Goal: Task Accomplishment & Management: Complete application form

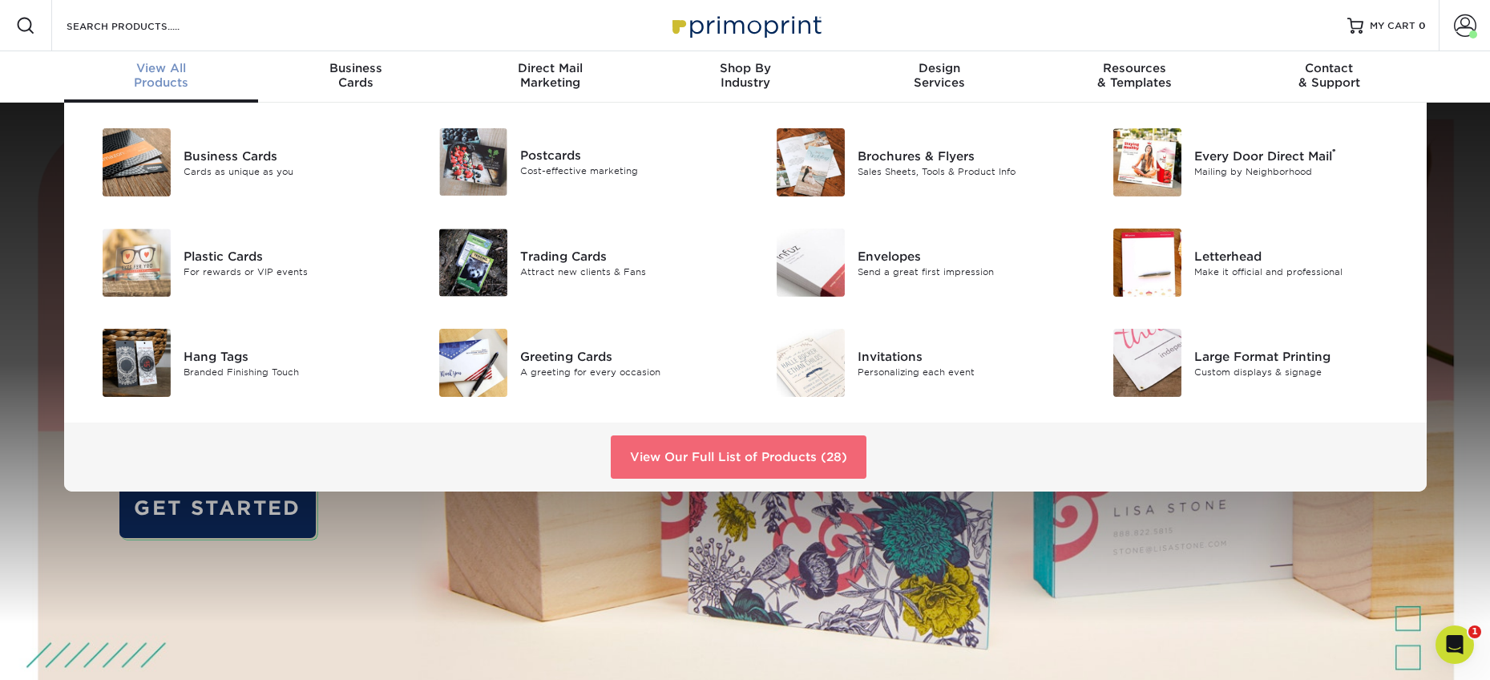
click at [702, 450] on link "View Our Full List of Products (28)" at bounding box center [739, 456] width 256 height 43
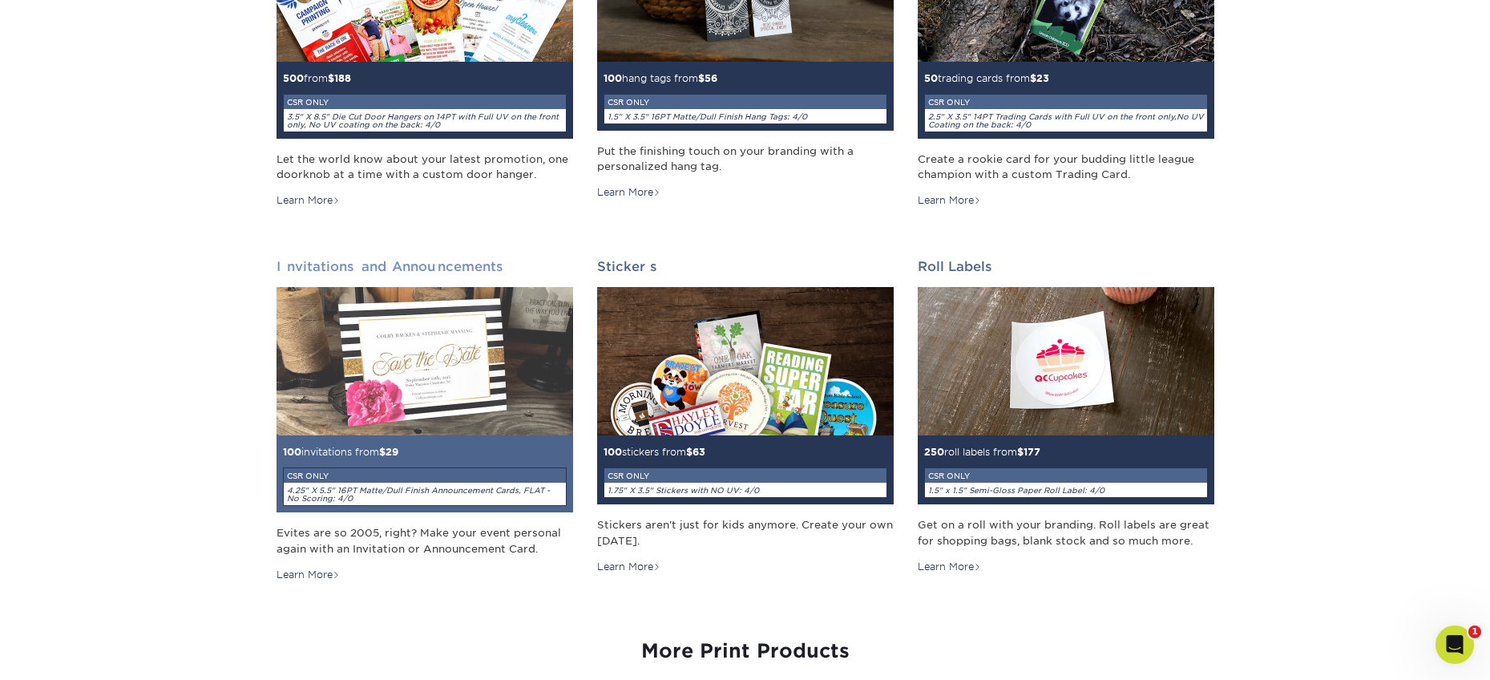
scroll to position [1572, 0]
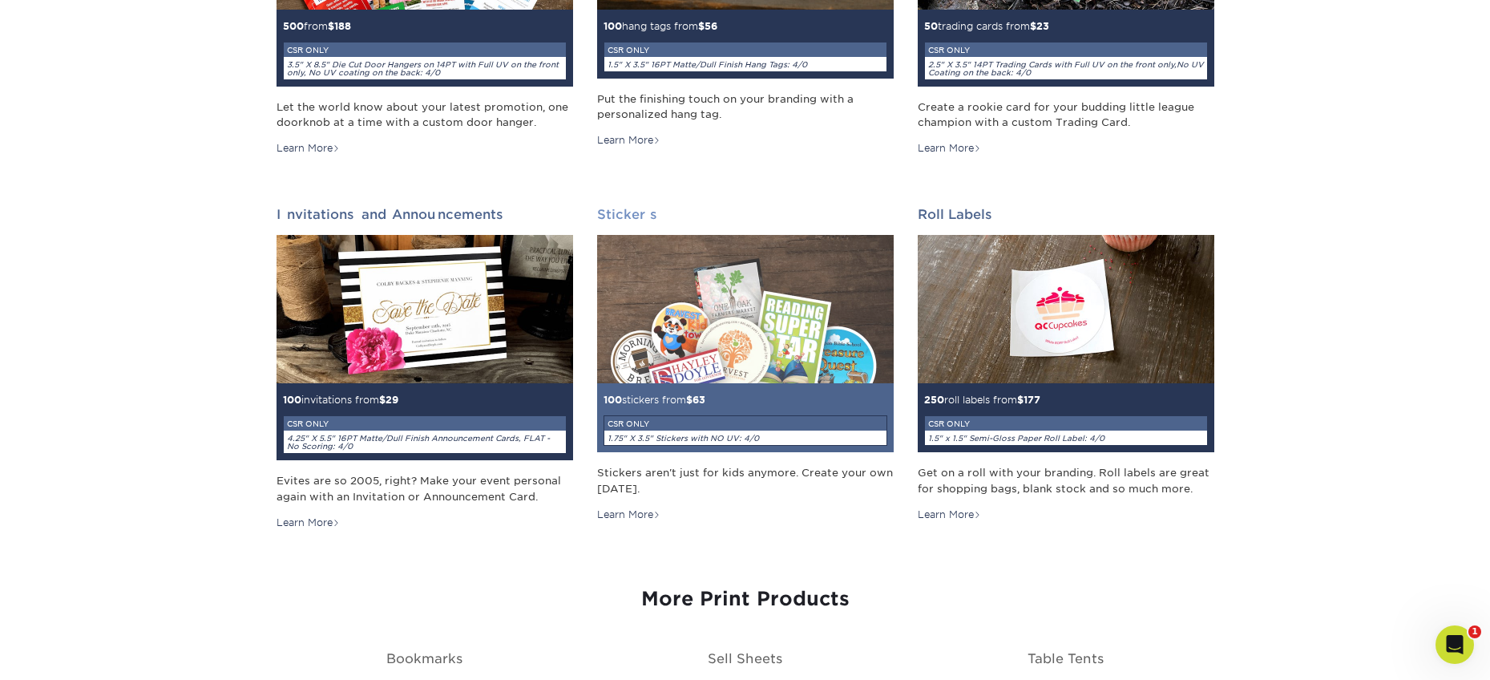
click at [664, 349] on img at bounding box center [745, 309] width 297 height 148
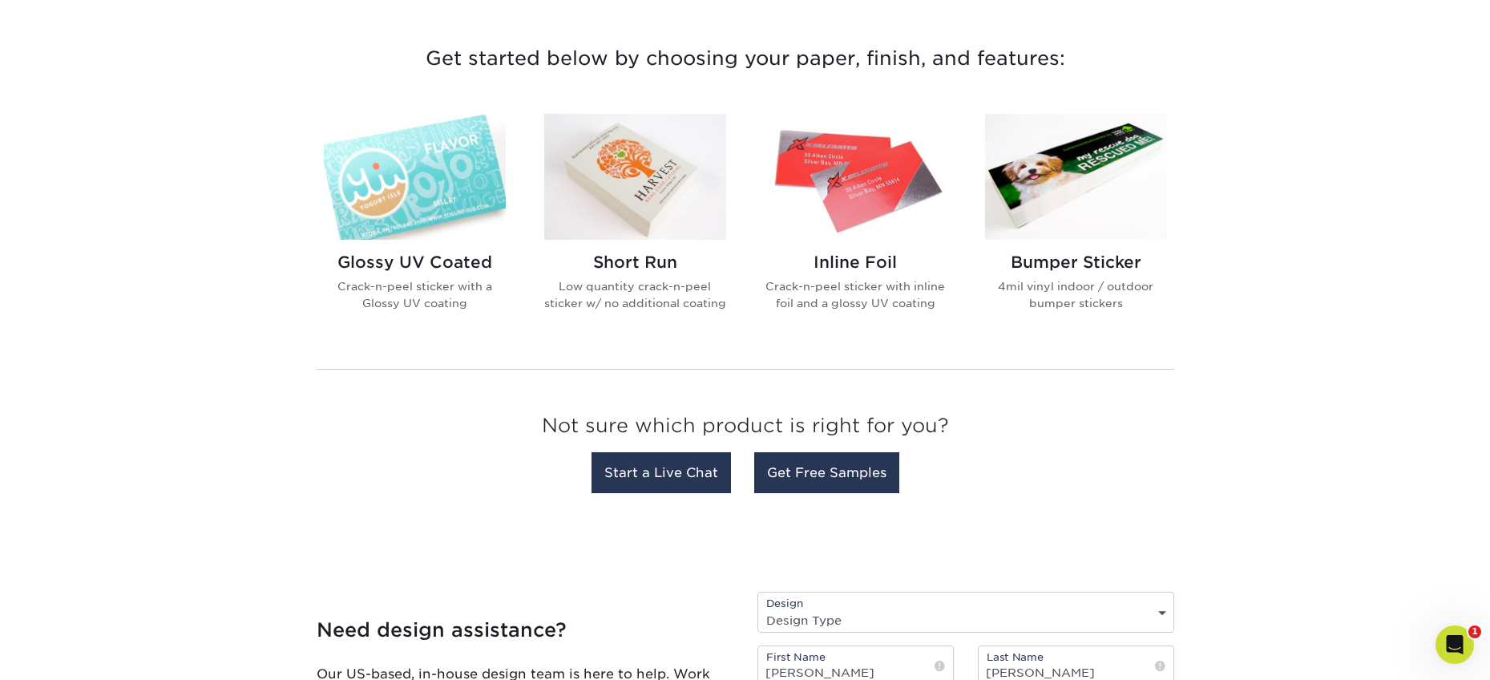
scroll to position [502, 0]
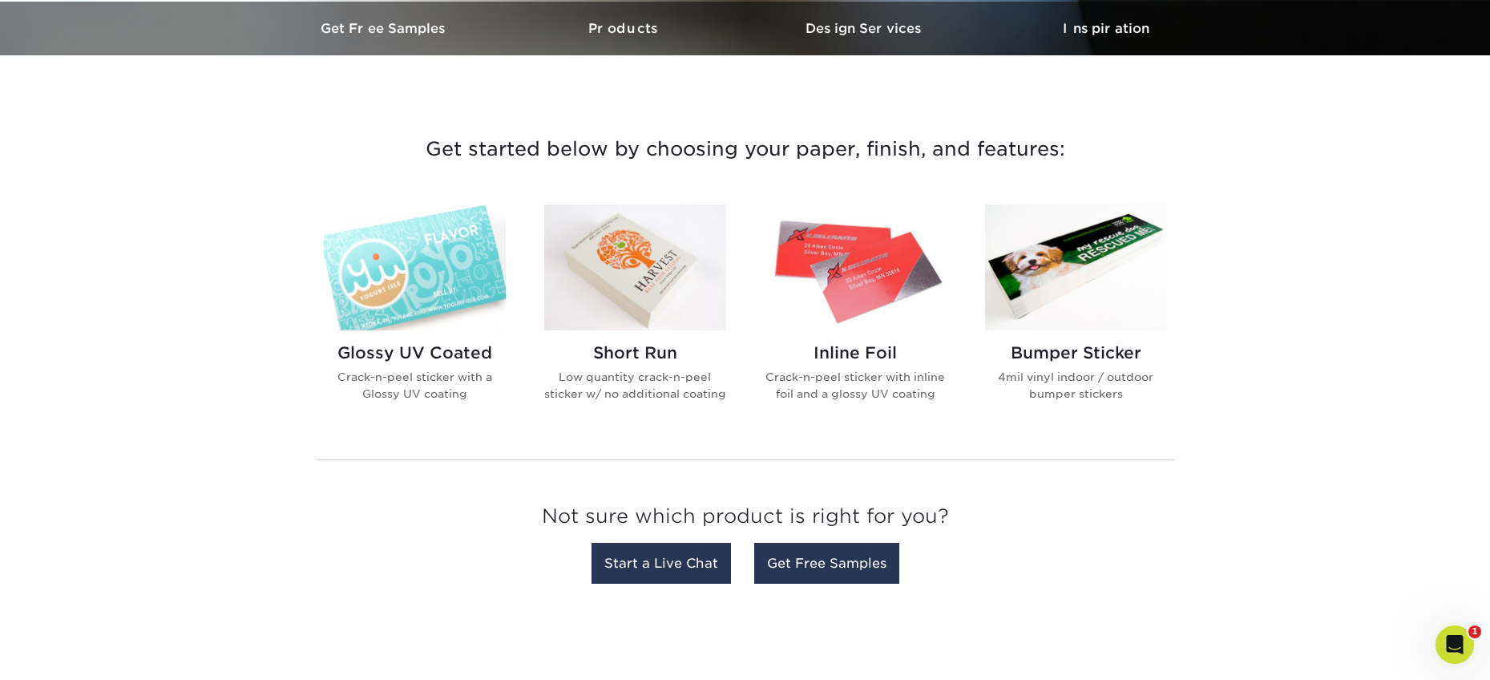
click at [470, 244] on img at bounding box center [415, 267] width 182 height 126
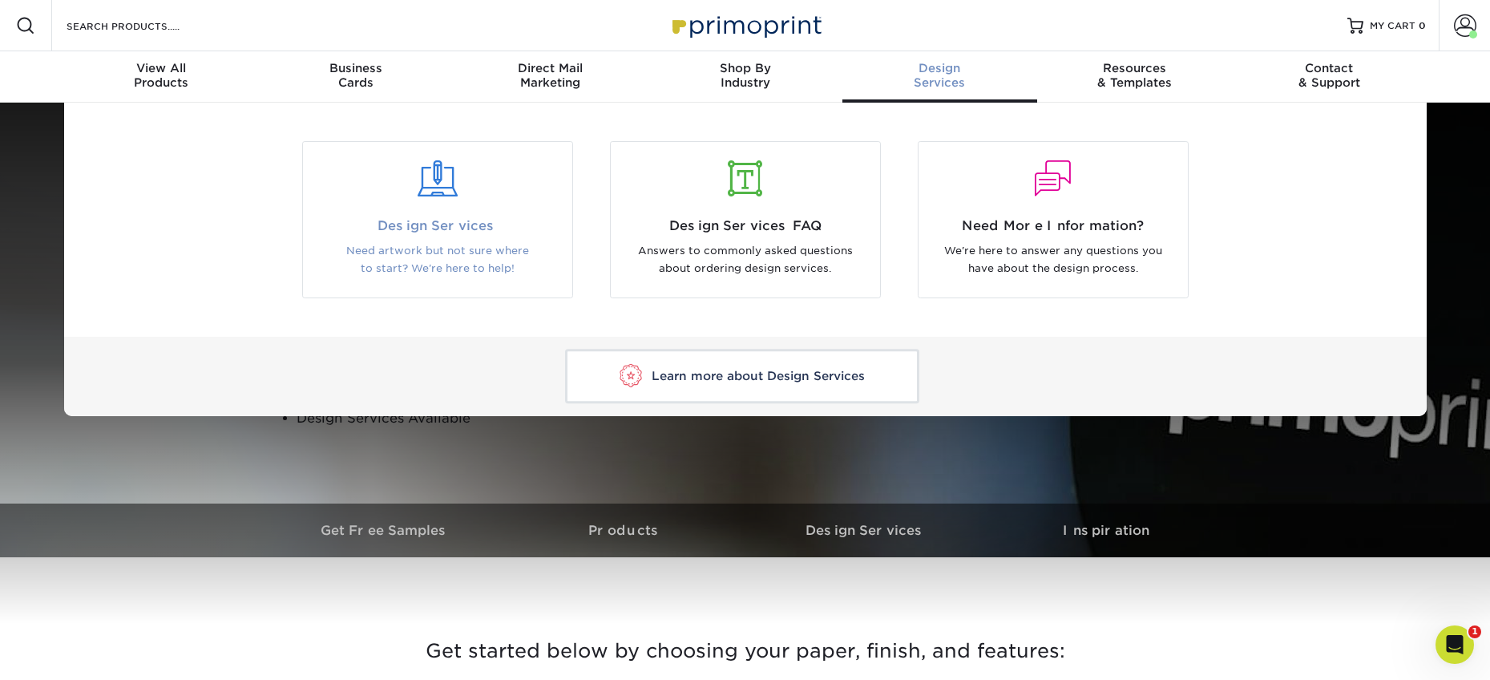
click at [486, 228] on span "Design Services" at bounding box center [437, 225] width 245 height 19
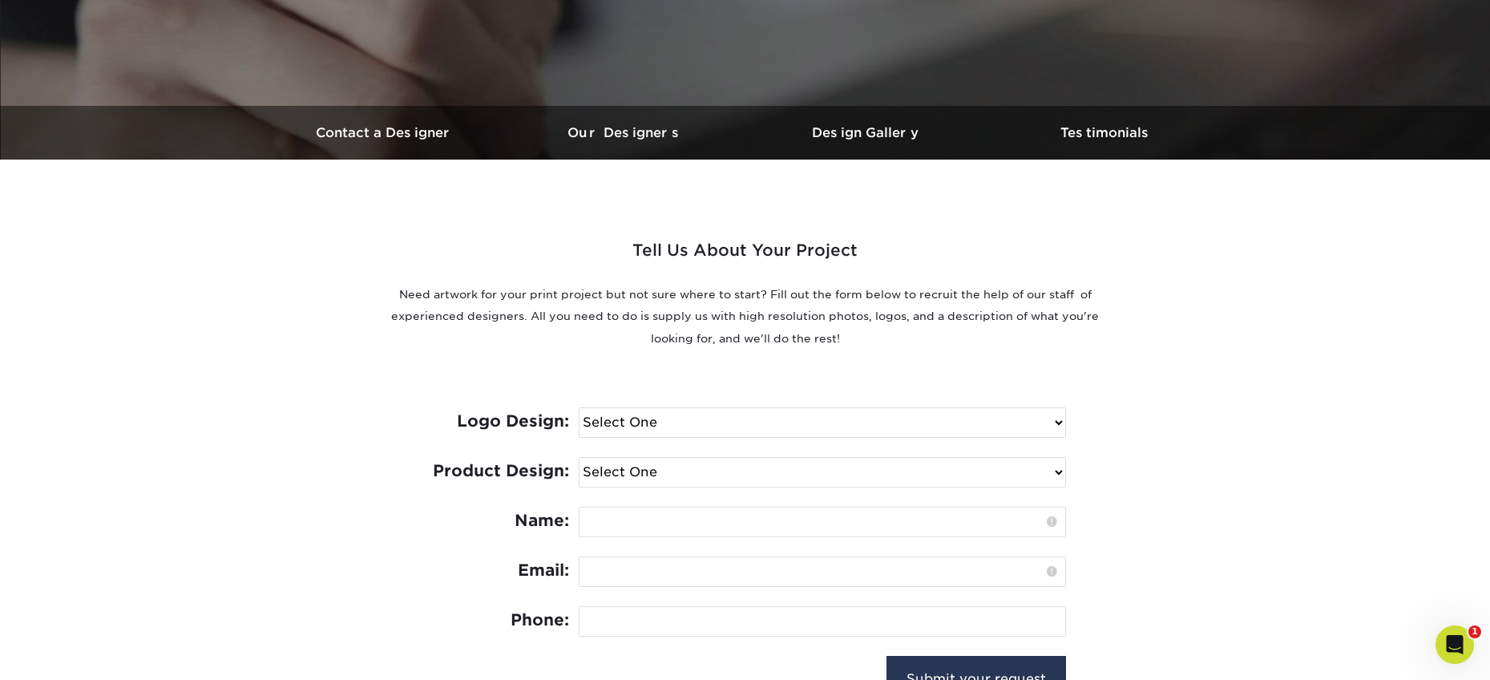
click at [673, 417] on select "Select One I need a logo design: $300 No thank you" at bounding box center [822, 422] width 486 height 29
select select "No Logo"
click at [579, 408] on select "Select One I need a logo design: $300 No thank you" at bounding box center [822, 422] width 486 height 29
click at [671, 474] on select "Select One Logo Design Only Design Edits Banner Design: $50.00 Bookmark Design:…" at bounding box center [822, 472] width 486 height 29
